Goal: Find specific page/section: Find specific page/section

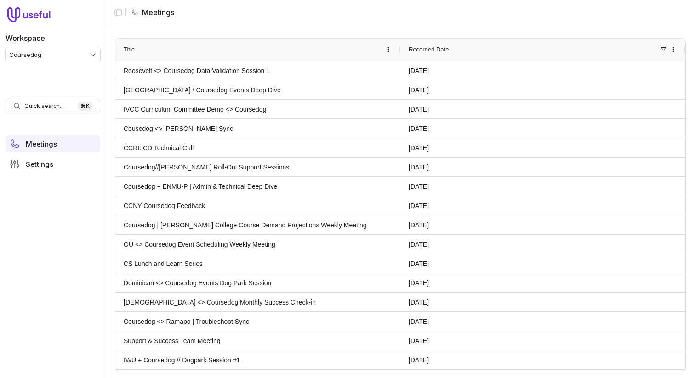
click at [64, 57] on html "Workspace Coursedog Quick search... ⌘ K Meetings Settings | Meetings Drag here …" at bounding box center [347, 189] width 695 height 378
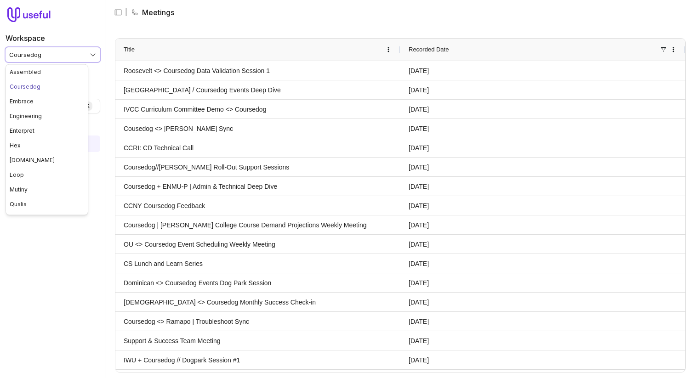
click at [169, 34] on html "Workspace Coursedog Quick search... ⌘ K Meetings Settings | Meetings Drag here …" at bounding box center [347, 189] width 695 height 378
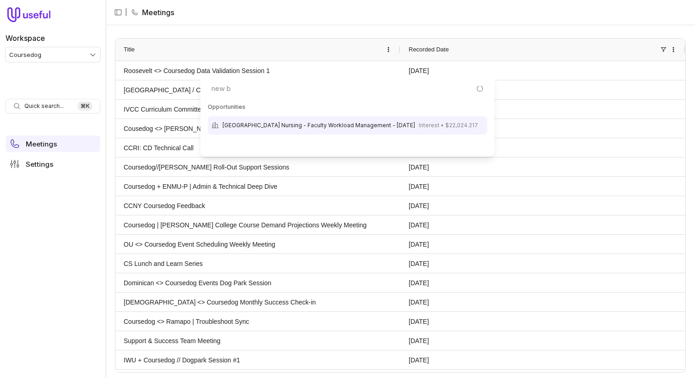
type input "new bu"
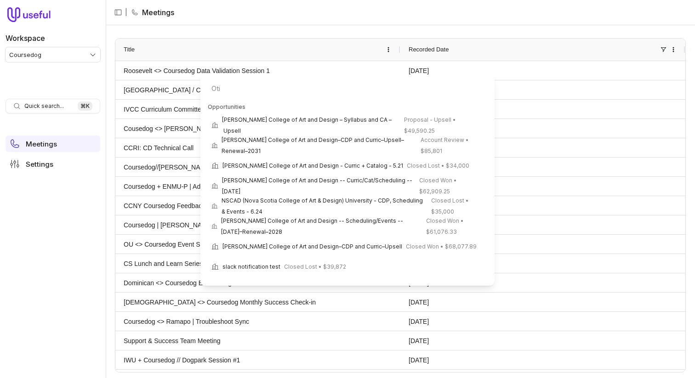
type input "[PERSON_NAME]"
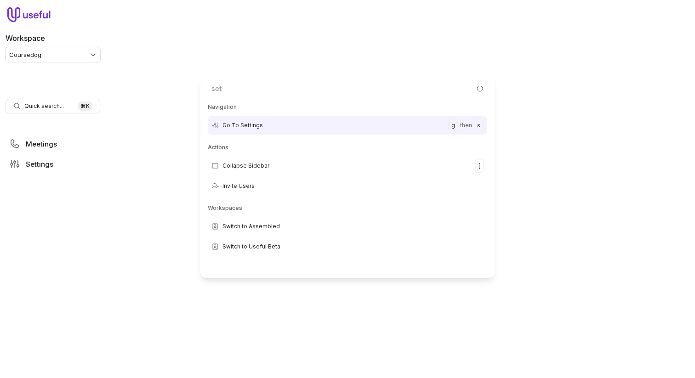
type input "sett"
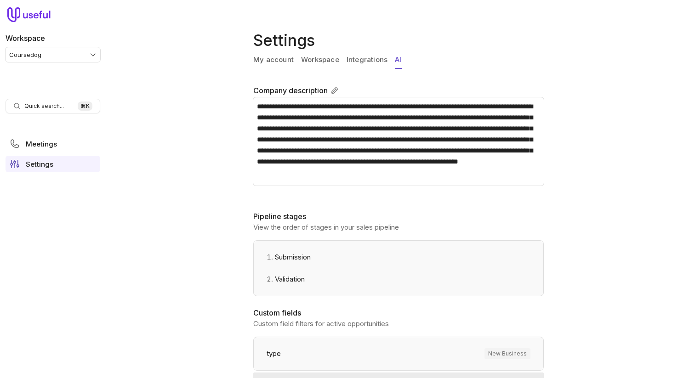
drag, startPoint x: 394, startPoint y: 60, endPoint x: 368, endPoint y: 85, distance: 36.1
click at [395, 60] on link "AI" at bounding box center [398, 59] width 6 height 17
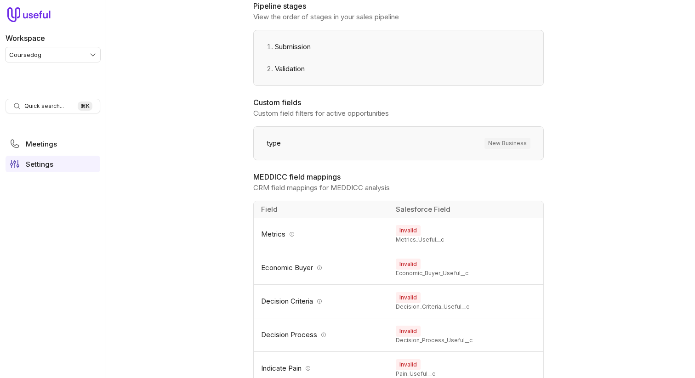
scroll to position [210, 0]
click at [217, 153] on div "**********" at bounding box center [400, 189] width 589 height 378
